Goal: Information Seeking & Learning: Check status

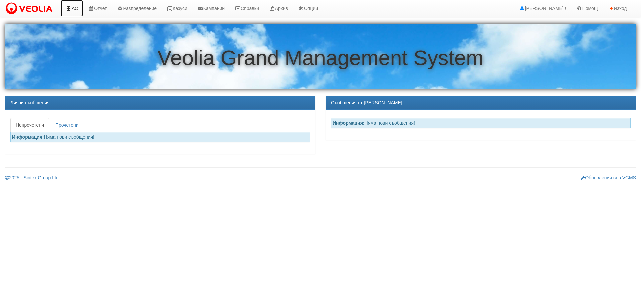
click at [75, 10] on link "АС" at bounding box center [72, 8] width 22 height 17
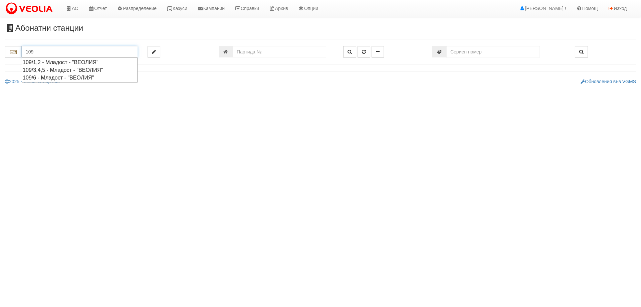
click at [42, 70] on div "109/3,4,5 - Младост - "ВЕОЛИЯ"" at bounding box center [80, 70] width 114 height 8
type input "109/3,4,5 - Младост - "ВЕОЛИЯ""
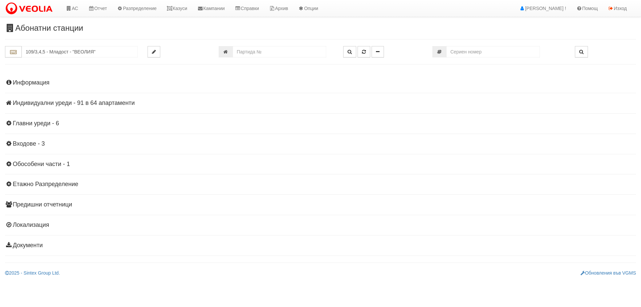
click at [99, 103] on h4 "Индивидуални уреди - 91 в 64 апартаменти" at bounding box center [320, 103] width 631 height 7
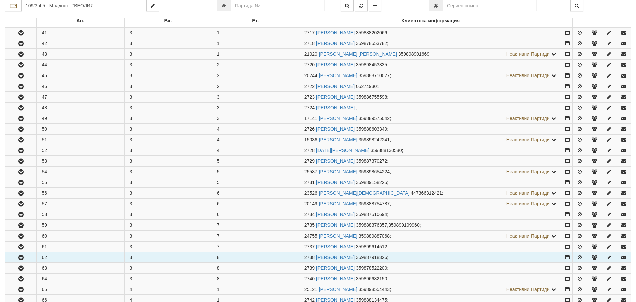
scroll to position [134, 0]
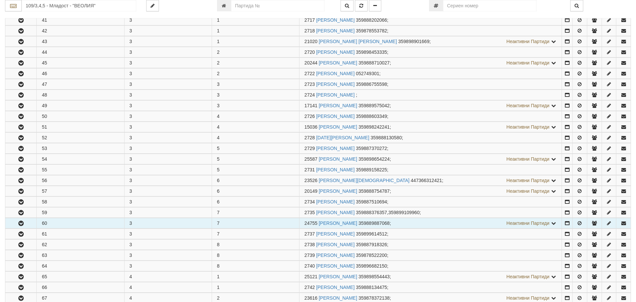
click at [21, 223] on icon "button" at bounding box center [21, 223] width 8 height 5
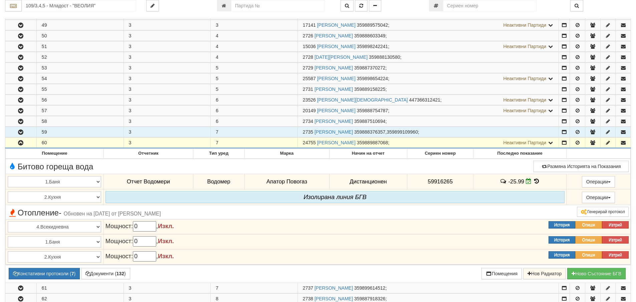
scroll to position [234, 0]
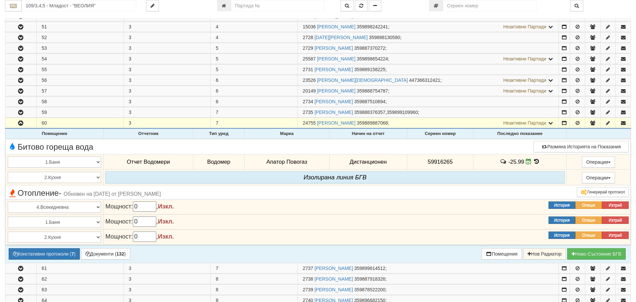
click at [533, 161] on icon at bounding box center [536, 162] width 7 height 6
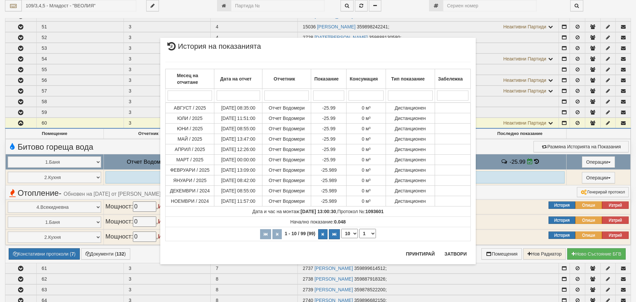
click at [357, 234] on select "10 20 30 40" at bounding box center [349, 233] width 17 height 9
select select "40"
click at [341, 238] on select "10 20 30 40" at bounding box center [349, 233] width 17 height 9
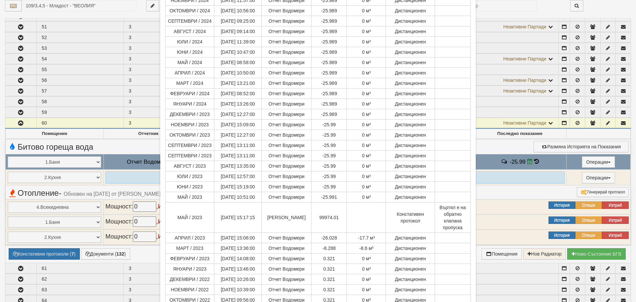
scroll to position [289, 0]
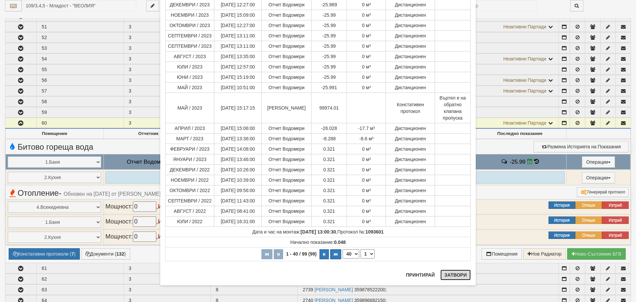
click at [456, 275] on button "Затвори" at bounding box center [456, 275] width 30 height 11
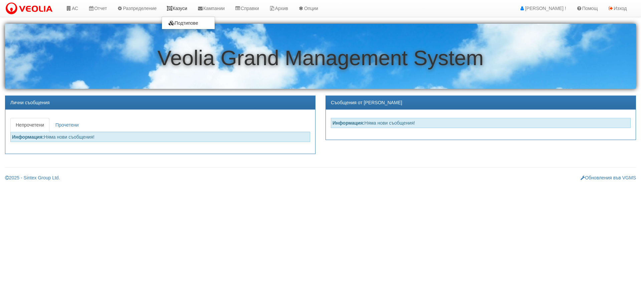
click at [184, 9] on link "Казуси" at bounding box center [177, 8] width 31 height 17
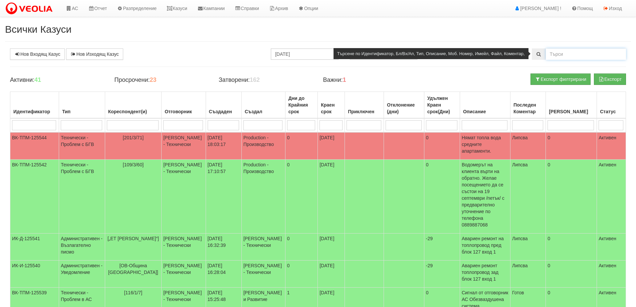
click at [558, 55] on input "text" at bounding box center [586, 53] width 80 height 11
type input "109/3/60"
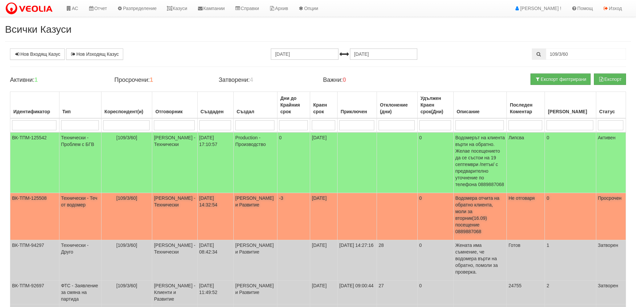
click at [84, 193] on td "Технически - Теч от водомер" at bounding box center [80, 216] width 42 height 47
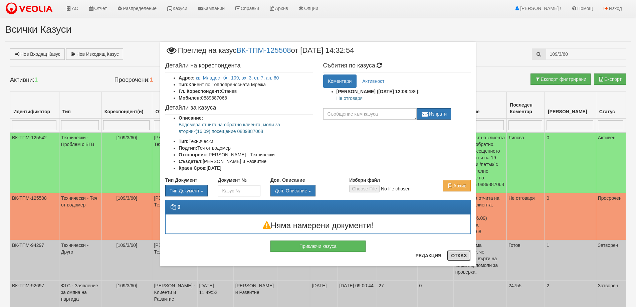
click at [459, 255] on button "Отказ" at bounding box center [459, 255] width 24 height 11
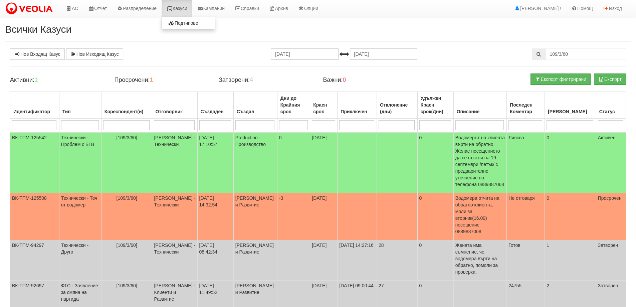
click at [183, 11] on link "Казуси" at bounding box center [177, 8] width 31 height 17
